Goal: Task Accomplishment & Management: Complete application form

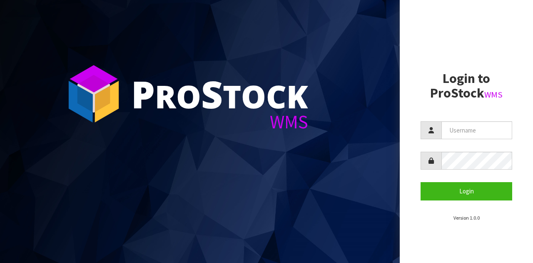
click at [465, 110] on section "Login to ProStock WMS Login Version 1.0.0" at bounding box center [467, 146] width 92 height 150
click at [473, 132] on input "text" at bounding box center [477, 130] width 71 height 18
type input "GATOR"
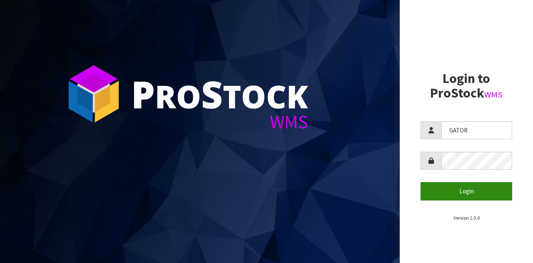
click at [448, 184] on button "Login" at bounding box center [467, 191] width 92 height 18
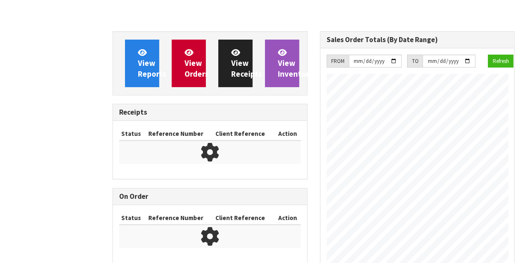
scroll to position [433, 207]
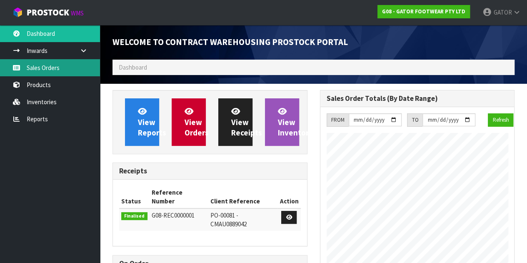
click at [47, 73] on link "Sales Orders" at bounding box center [50, 67] width 100 height 17
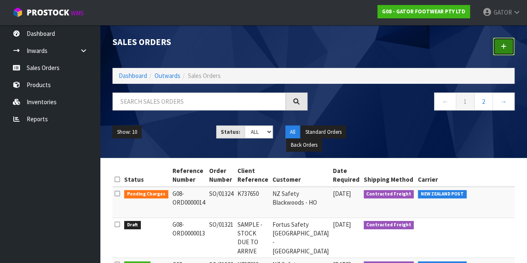
click at [506, 43] on icon at bounding box center [504, 46] width 6 height 6
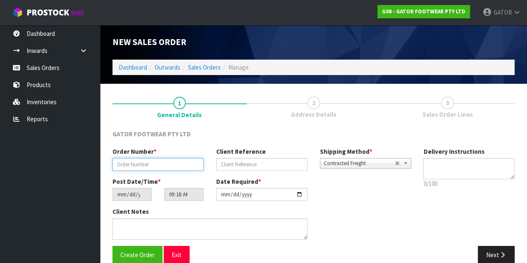
click at [180, 169] on input "text" at bounding box center [158, 164] width 91 height 13
paste input "SO/01326"
type input "SO/01326"
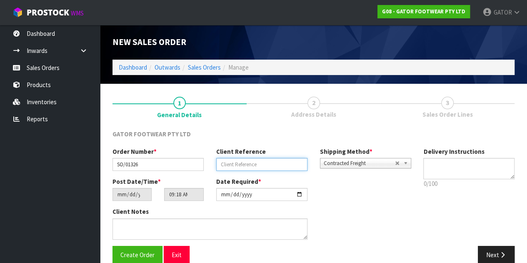
click at [257, 161] on input "text" at bounding box center [261, 164] width 91 height 13
type input "5014"
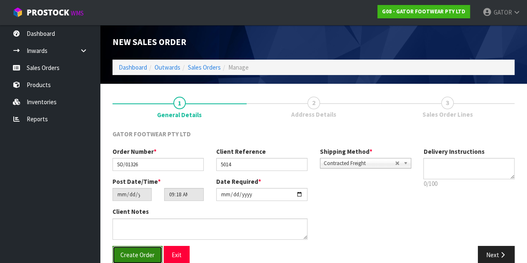
click at [133, 254] on span "Create Order" at bounding box center [137, 255] width 34 height 8
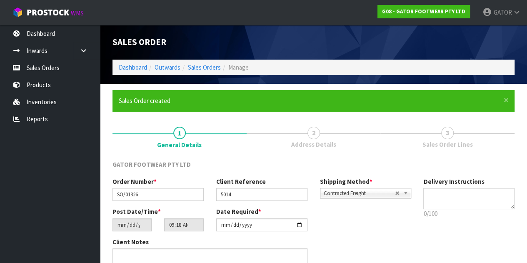
type input "13:18:00.000"
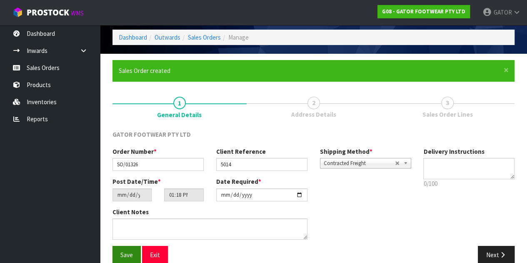
scroll to position [43, 0]
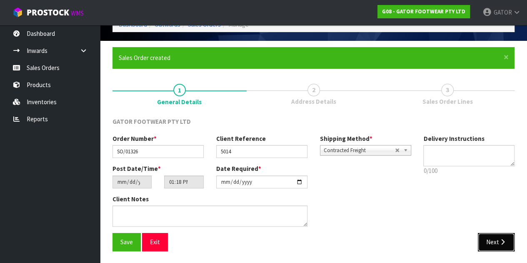
click at [496, 248] on button "Next" at bounding box center [496, 242] width 37 height 18
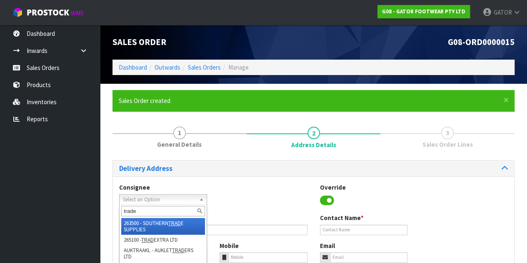
type input "trades"
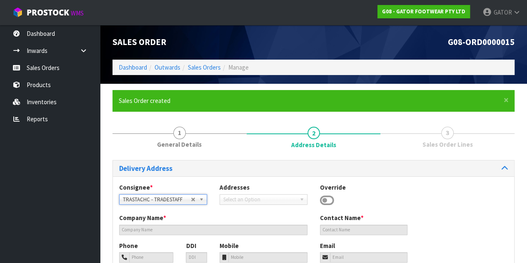
type input "TRADESTAFF"
type input "[PERSON_NAME]"
type input "[EMAIL_ADDRESS][DOMAIN_NAME]"
type input "[STREET_ADDRESS]"
type input "8011"
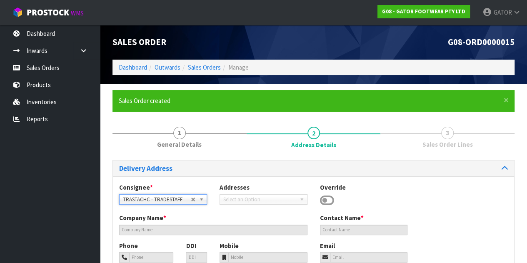
type input "[GEOGRAPHIC_DATA]"
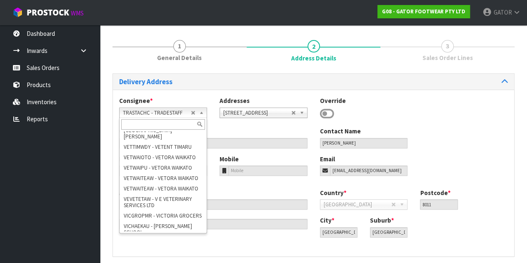
scroll to position [90060, 0]
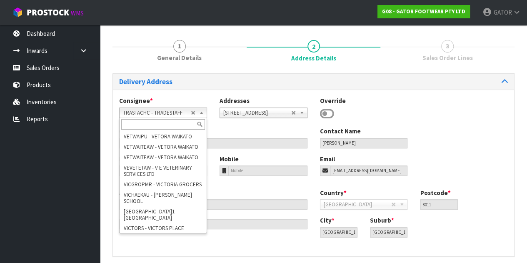
click at [421, 123] on div "Consignee * 000001.BAY MECHANICS - BAY MECHANICS 000001A - BRAKE & TRANSMISSION…" at bounding box center [313, 111] width 401 height 30
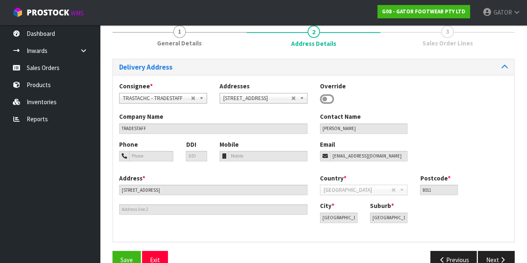
scroll to position [119, 0]
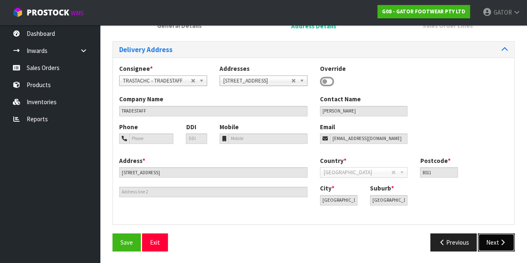
click at [494, 242] on button "Next" at bounding box center [496, 242] width 37 height 18
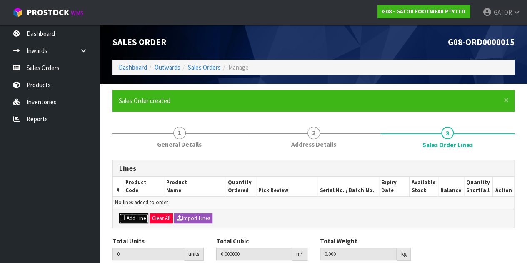
click at [132, 218] on button "Add Line" at bounding box center [133, 218] width 29 height 10
type input "0"
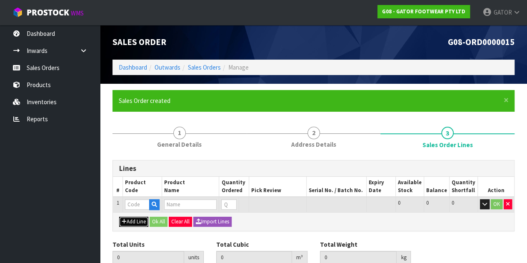
click at [135, 218] on button "Add Line" at bounding box center [133, 222] width 29 height 10
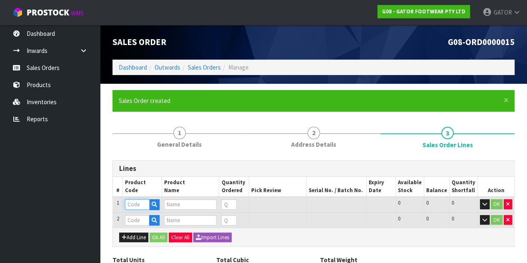
click at [135, 205] on input "text" at bounding box center [137, 204] width 24 height 10
click at [511, 220] on button "button" at bounding box center [508, 220] width 8 height 10
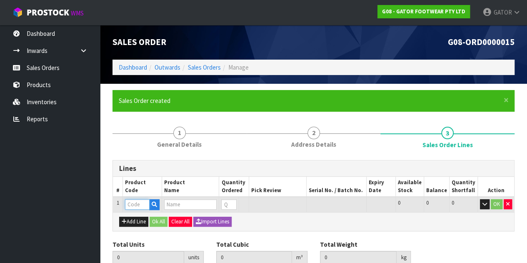
click at [133, 205] on input "text" at bounding box center [137, 204] width 24 height 10
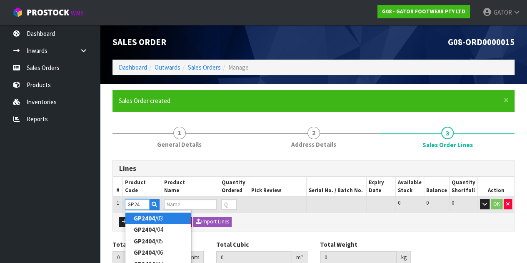
type input "GP2404/08"
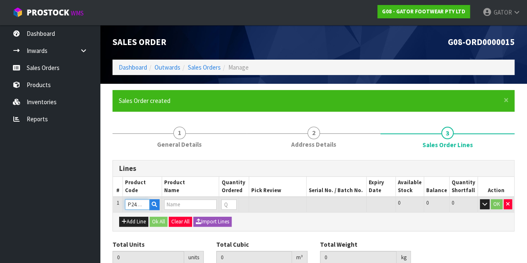
type input "0.000000"
type input "0.000"
type input "GATOR POLAR SAFETY BOOT SIZE: 08 ([GEOGRAPHIC_DATA]/AU)/42"
type input "0"
type input "GP2404/08"
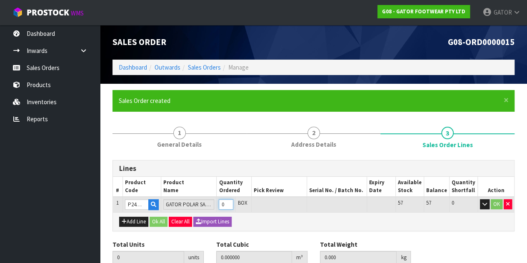
type input "1"
type input "0.016835"
type input "2.15"
type input "1"
click at [232, 201] on input "1" at bounding box center [226, 204] width 15 height 10
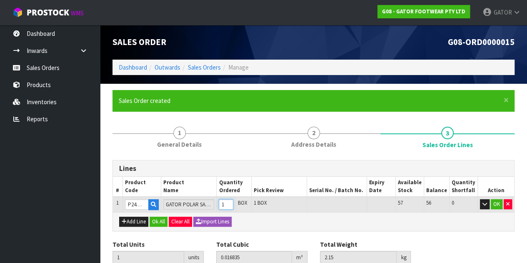
scroll to position [0, 0]
click at [497, 200] on button "OK" at bounding box center [497, 204] width 12 height 10
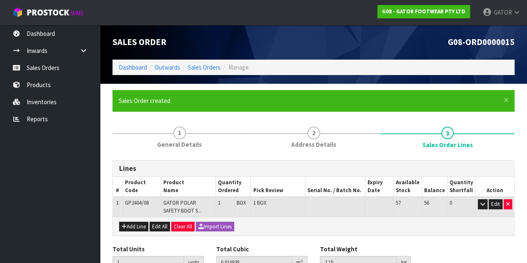
scroll to position [41, 0]
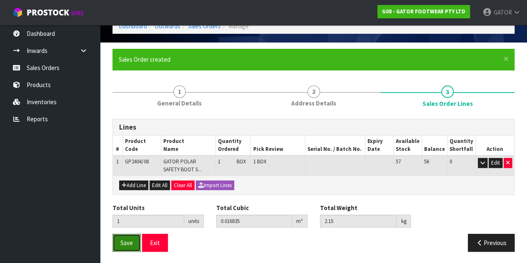
click at [134, 241] on button "Save" at bounding box center [127, 243] width 28 height 18
